Goal: Navigation & Orientation: Find specific page/section

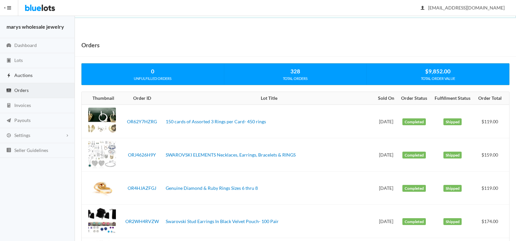
click at [29, 76] on span "Auctions" at bounding box center [23, 75] width 18 height 6
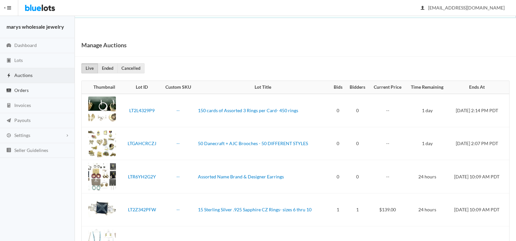
click at [21, 92] on span "Orders" at bounding box center [21, 90] width 14 height 6
